Goal: Task Accomplishment & Management: Manage account settings

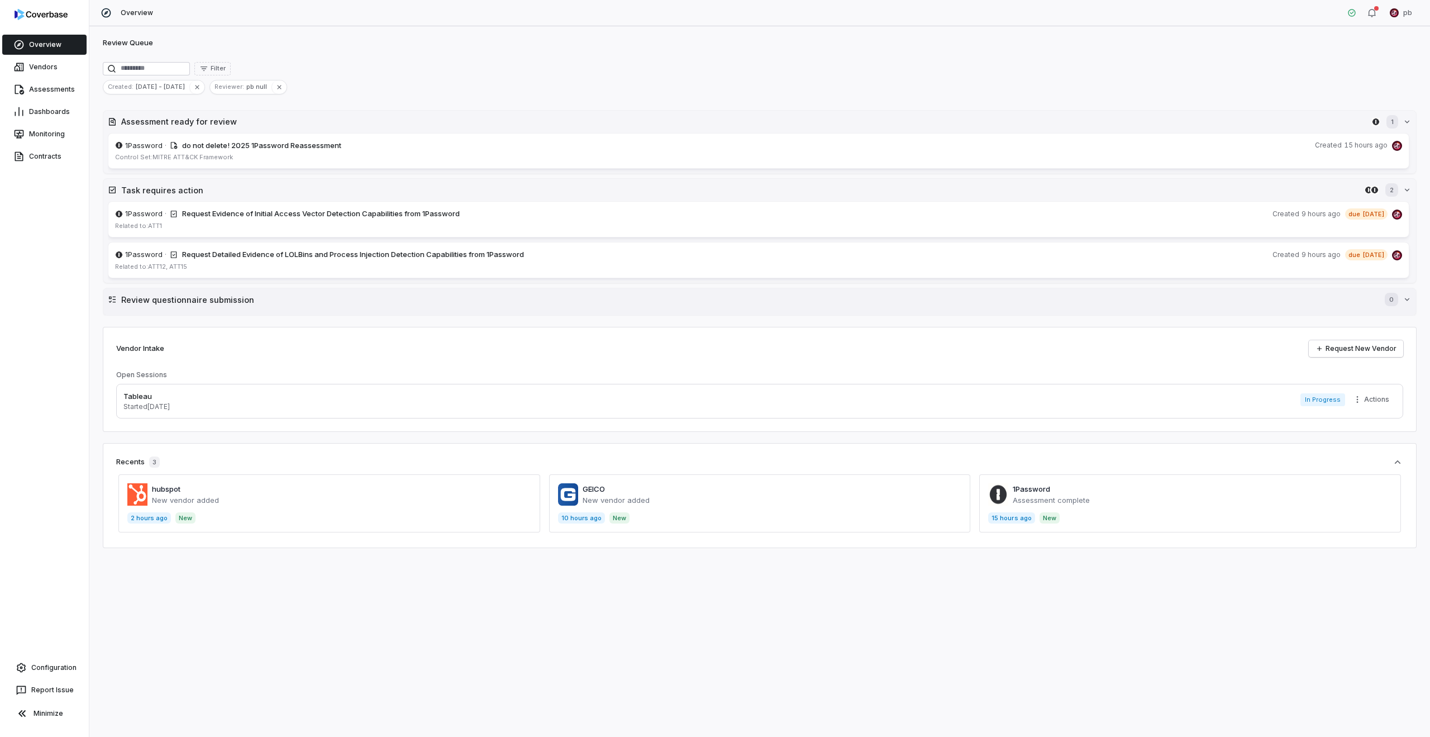
click at [387, 307] on button "Review questionnaire submission 0" at bounding box center [759, 299] width 1312 height 22
click at [343, 198] on button "Task requires action 2" at bounding box center [759, 190] width 1312 height 22
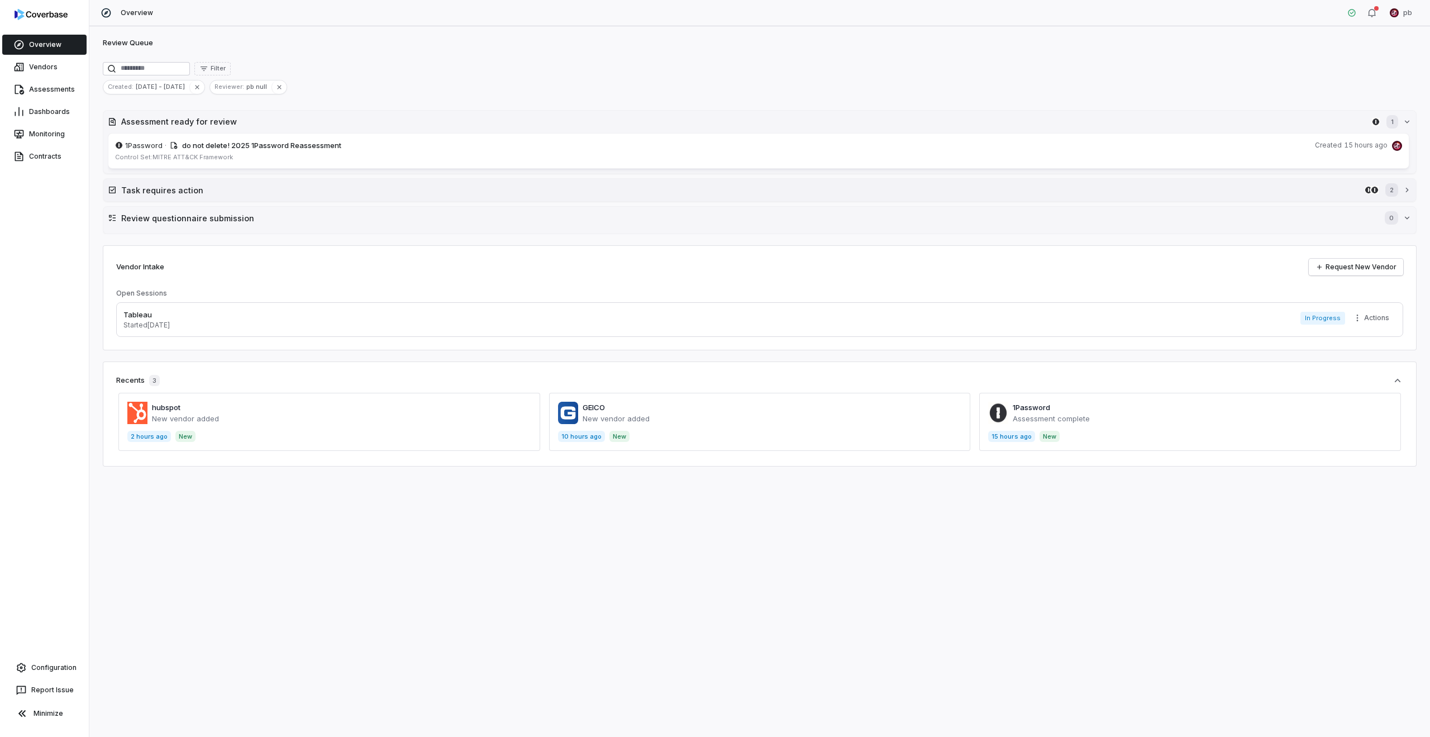
click at [343, 198] on button "Task requires action 2" at bounding box center [759, 190] width 1312 height 22
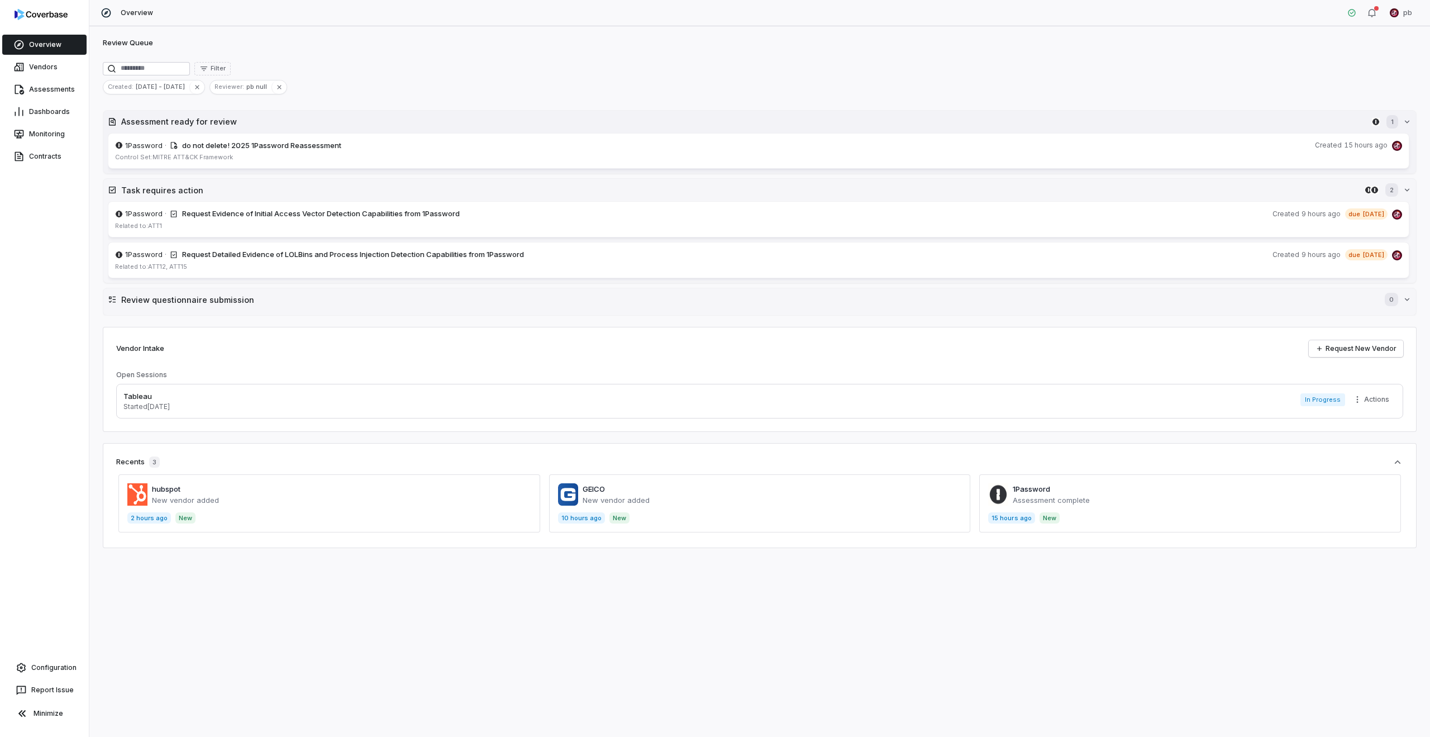
click at [363, 129] on button "Assessment ready for review 1" at bounding box center [759, 122] width 1312 height 22
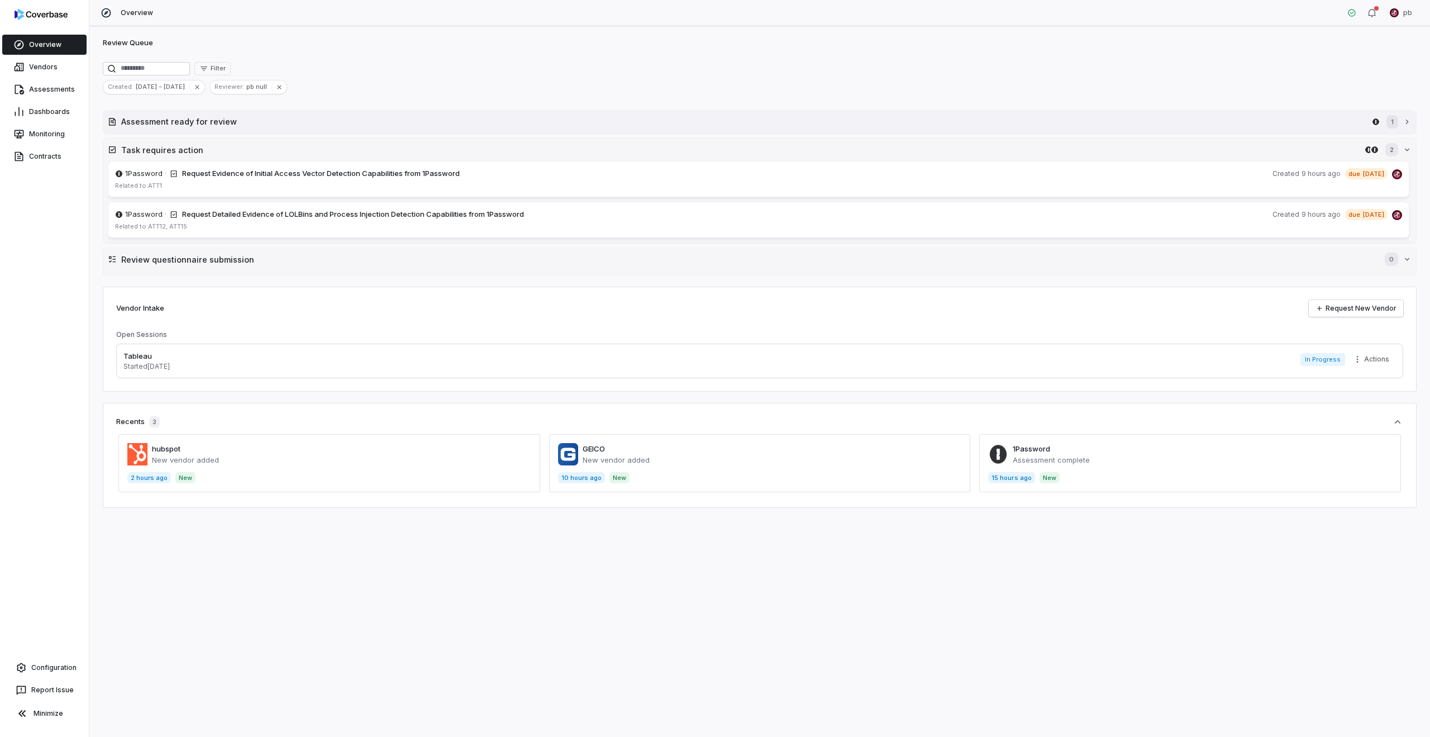
click at [364, 126] on h2 "Assessment ready for review" at bounding box center [744, 122] width 1246 height 12
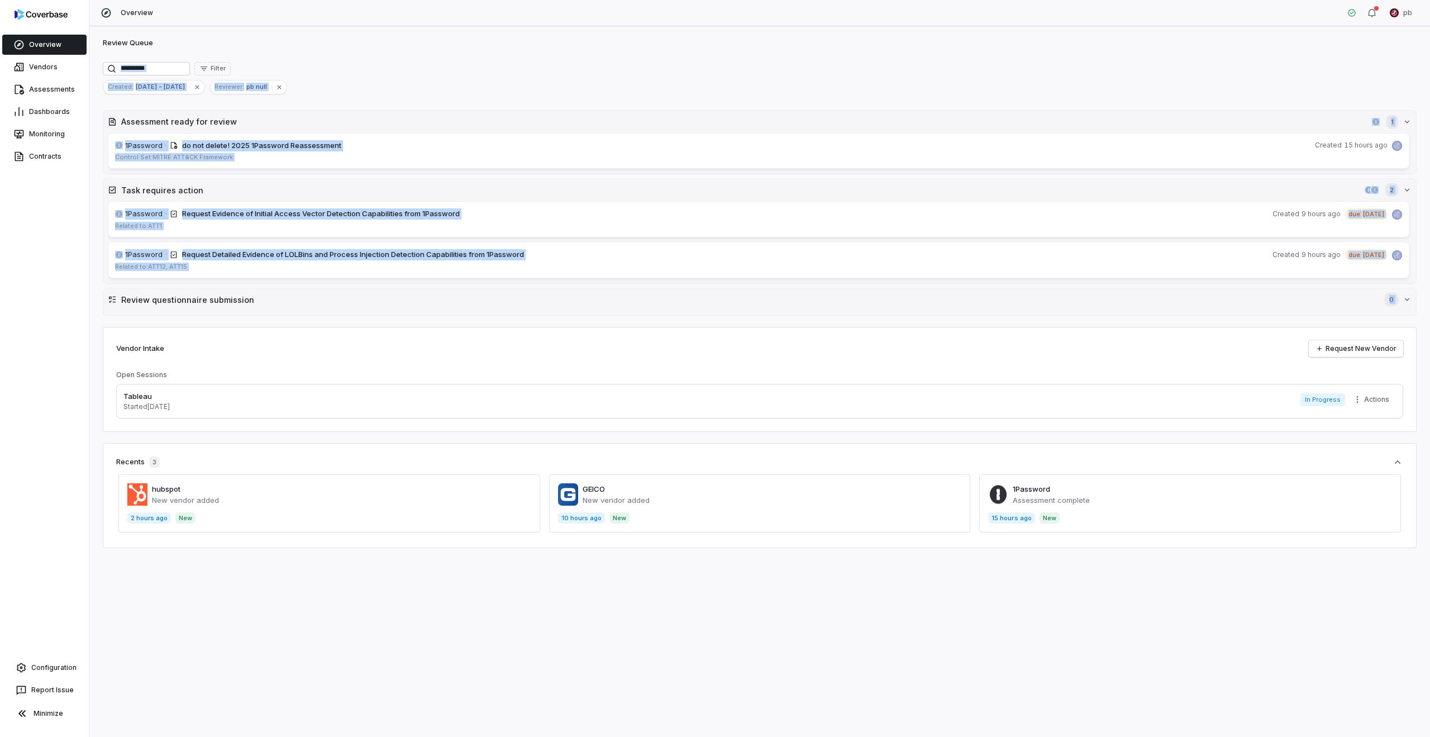
drag, startPoint x: 306, startPoint y: 47, endPoint x: 407, endPoint y: 332, distance: 301.7
click at [407, 332] on div "Review Queue Filter Created : [DATE] - [DATE] Reviewer : pb null Assessment rea…" at bounding box center [759, 381] width 1340 height 710
click at [407, 332] on div "Vendor Intake Request New Vendor Open Sessions Tableau Started [DATE] In Progre…" at bounding box center [760, 379] width 1314 height 105
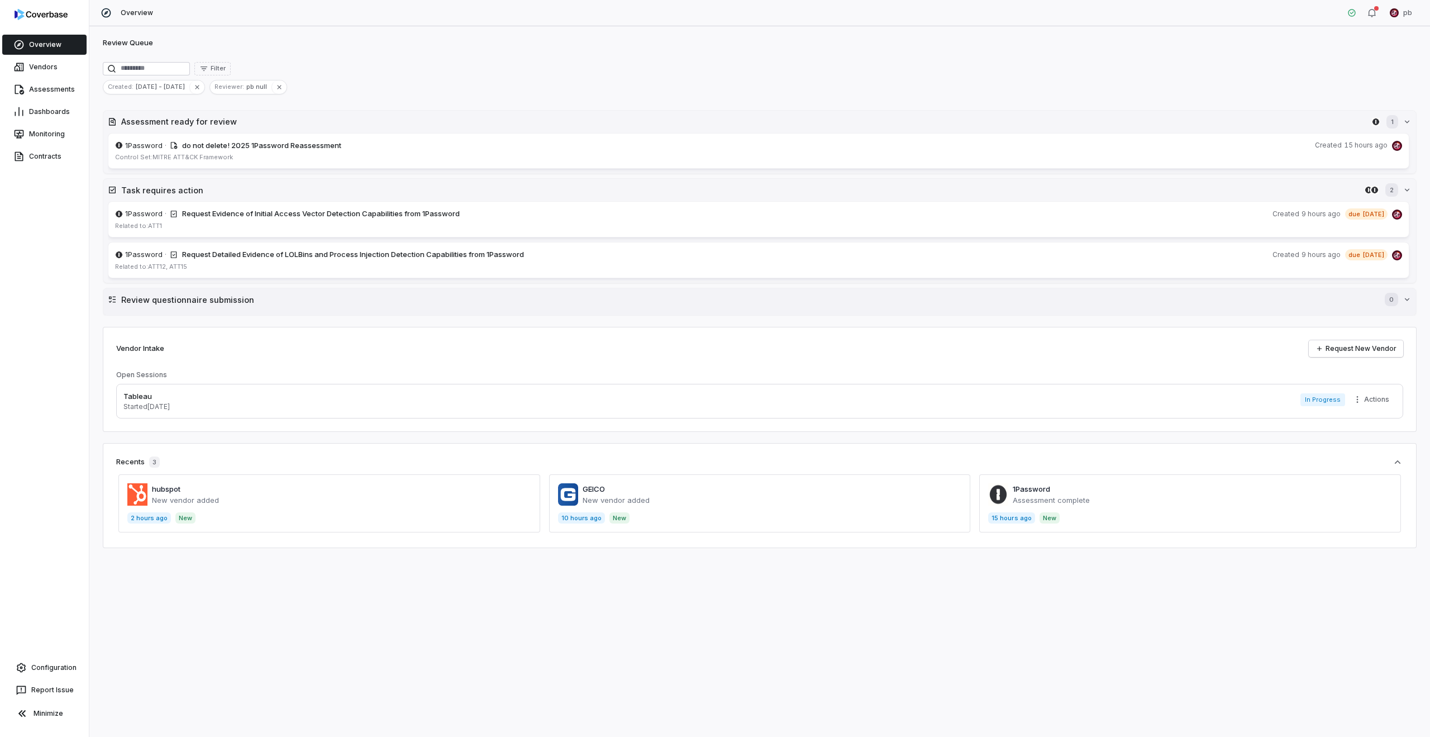
click at [407, 309] on button "Review questionnaire submission 0" at bounding box center [759, 299] width 1312 height 22
click at [903, 76] on div "Filter Created : [DATE] - [DATE] Reviewer : pb null" at bounding box center [760, 78] width 1314 height 32
